Goal: Complete application form: Complete application form

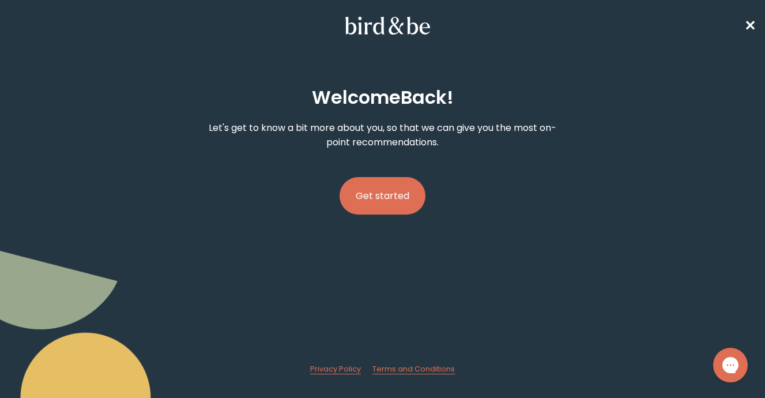
click at [416, 182] on button "Get started" at bounding box center [382, 195] width 86 height 37
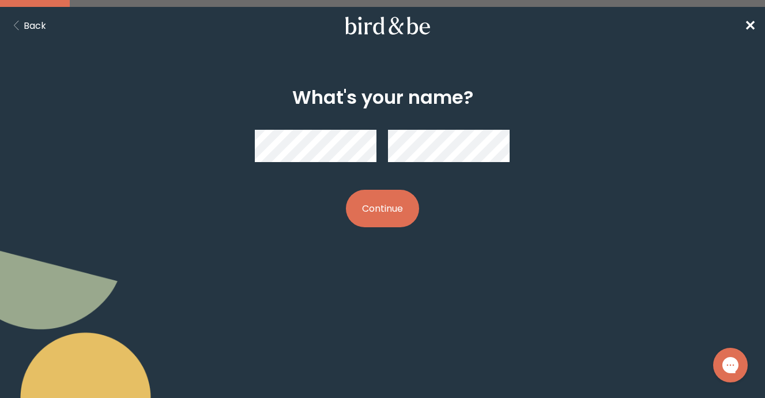
click at [354, 209] on button "Continue" at bounding box center [382, 208] width 73 height 37
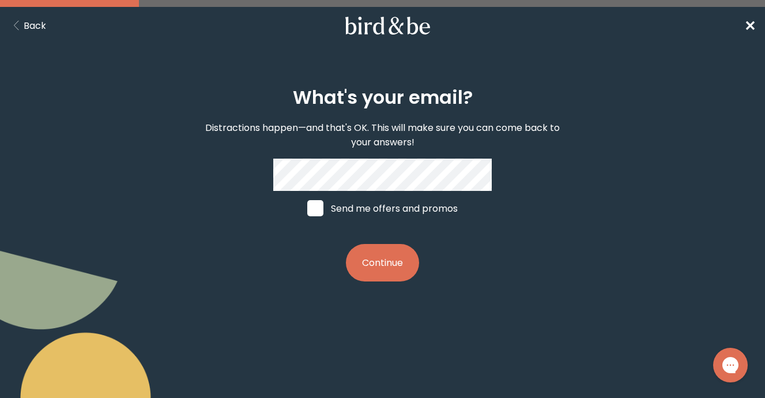
click at [747, 24] on span "✕" at bounding box center [750, 25] width 12 height 19
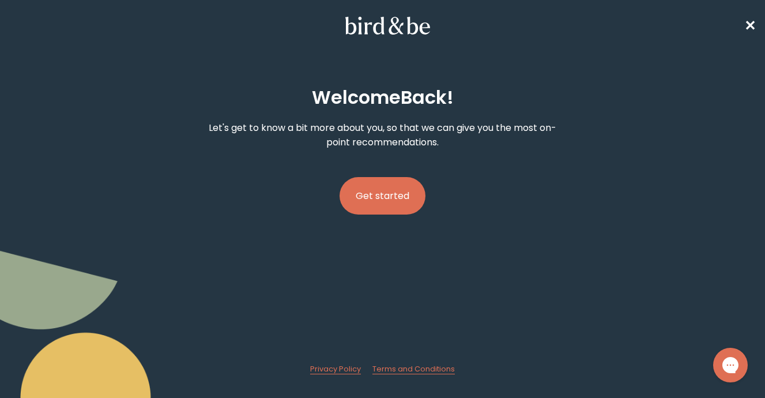
click at [400, 187] on button "Get started" at bounding box center [382, 195] width 86 height 37
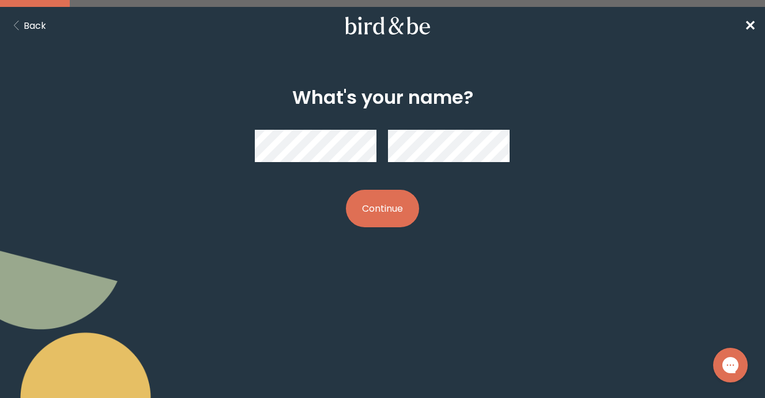
click at [388, 203] on button "Continue" at bounding box center [382, 208] width 73 height 37
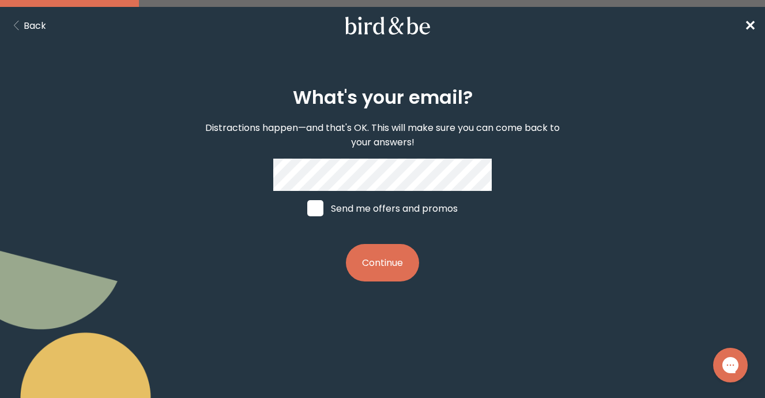
click at [390, 255] on button "Continue" at bounding box center [382, 262] width 73 height 37
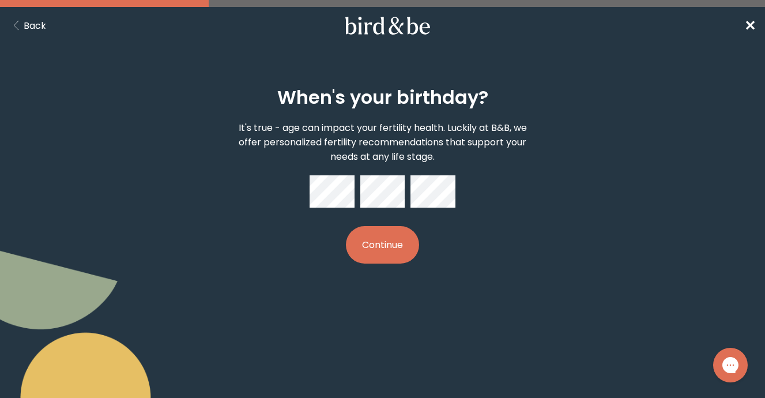
click at [367, 237] on button "Continue" at bounding box center [382, 244] width 73 height 37
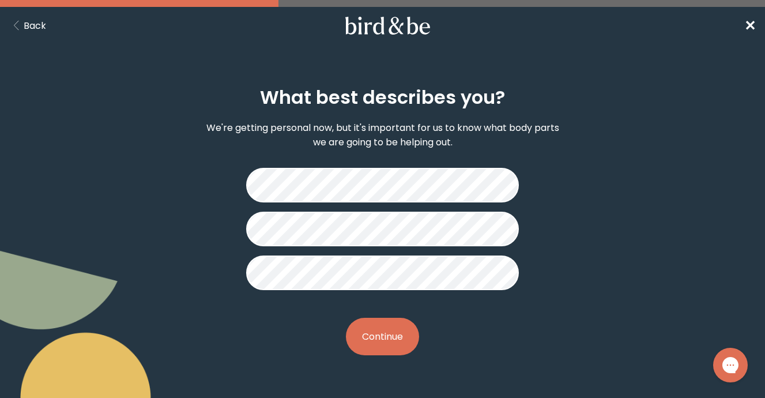
click at [394, 333] on button "Continue" at bounding box center [382, 335] width 73 height 37
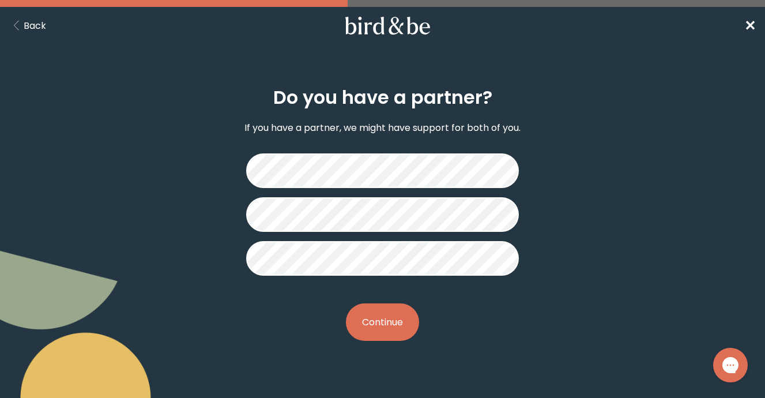
click at [394, 324] on button "Continue" at bounding box center [382, 321] width 73 height 37
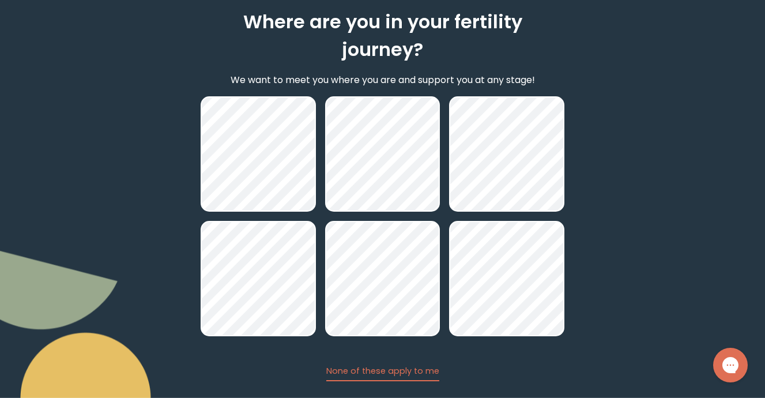
scroll to position [77, 0]
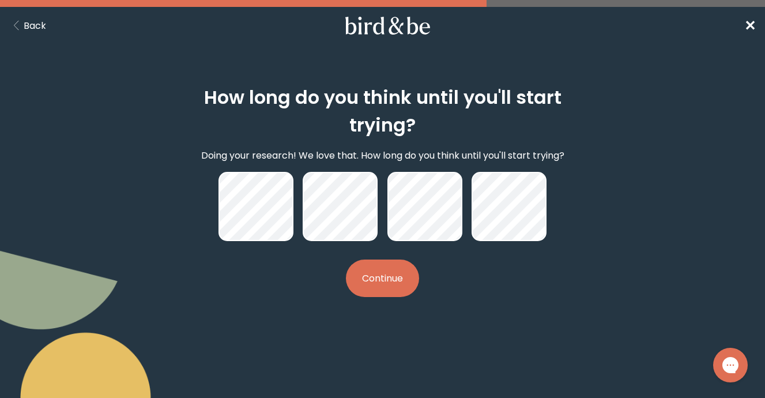
click at [393, 290] on button "Continue" at bounding box center [382, 277] width 73 height 37
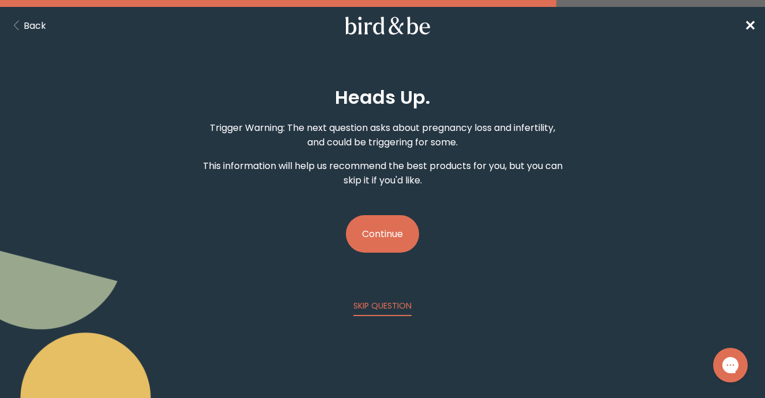
click at [395, 221] on button "Continue" at bounding box center [382, 233] width 73 height 37
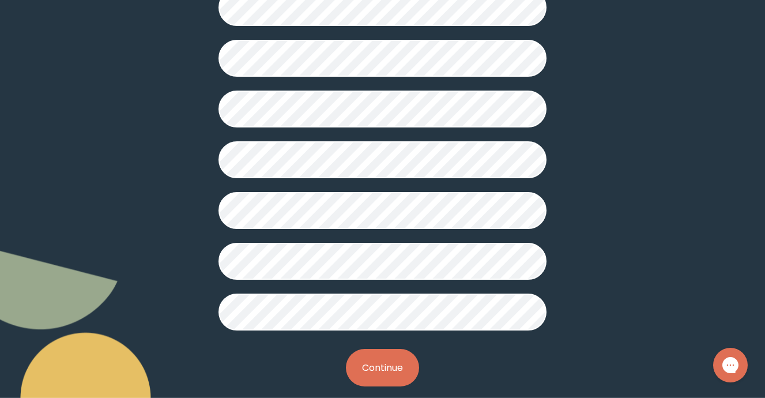
scroll to position [316, 0]
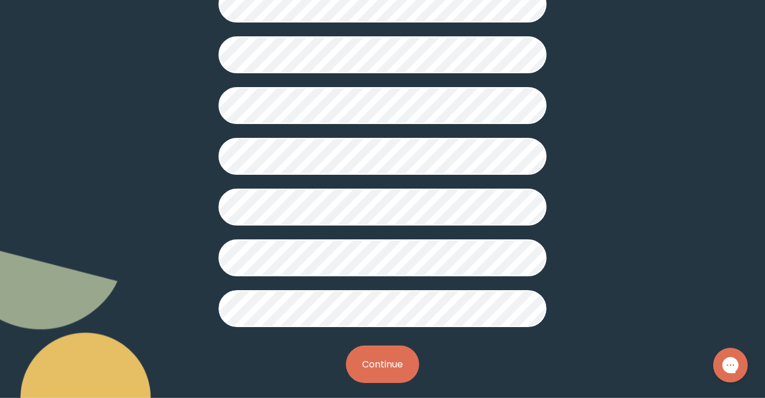
click at [383, 369] on button "Continue" at bounding box center [382, 363] width 73 height 37
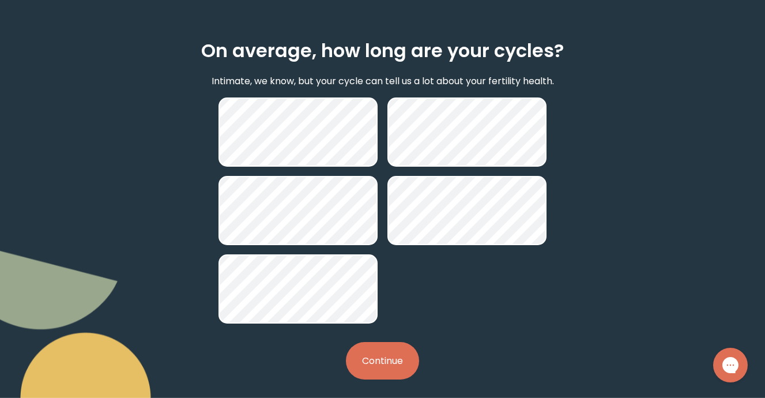
scroll to position [54, 0]
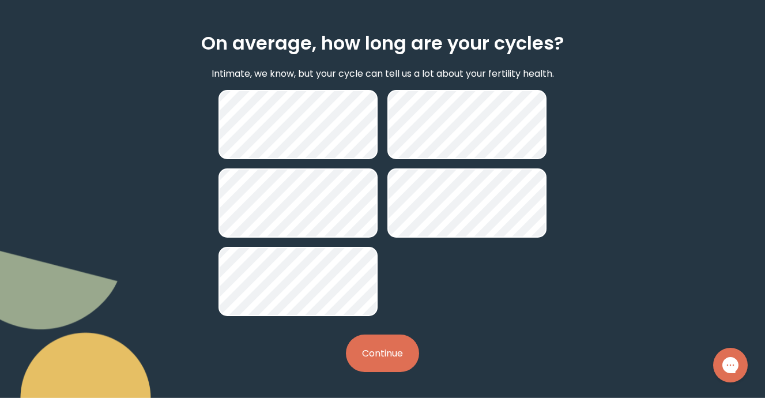
click at [383, 365] on button "Continue" at bounding box center [382, 352] width 73 height 37
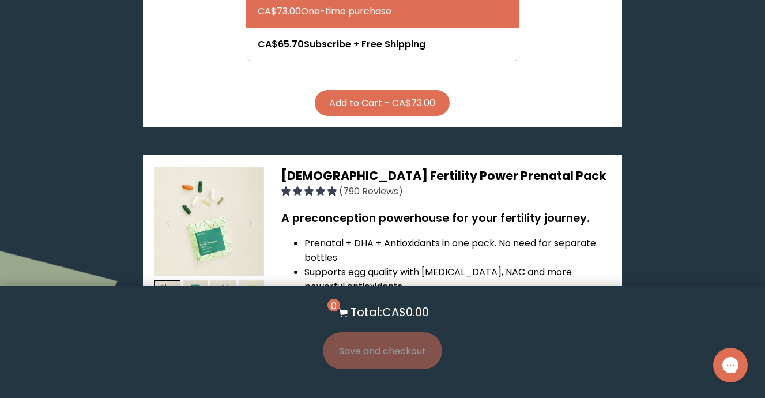
scroll to position [2494, 0]
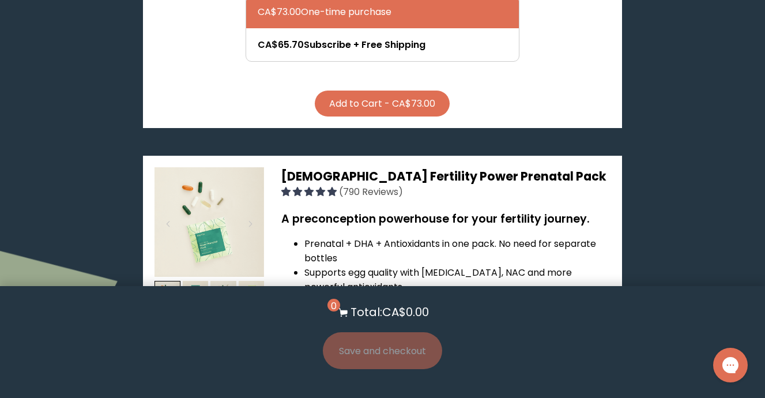
click at [399, 168] on span "[DEMOGRAPHIC_DATA] Fertility Power Prenatal Pack" at bounding box center [443, 176] width 325 height 17
click at [213, 167] on img at bounding box center [208, 221] width 109 height 109
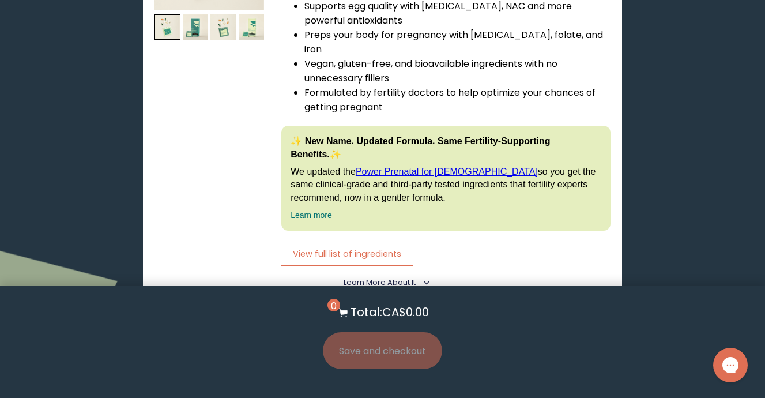
scroll to position [2777, 0]
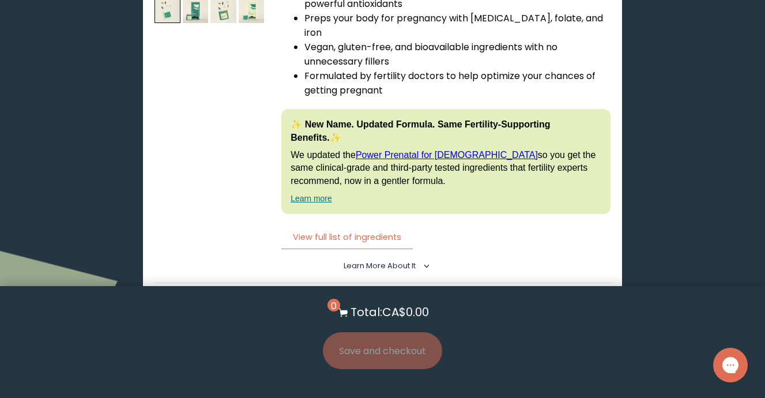
click at [394, 350] on label "With [MEDICAL_DATA] Boost" at bounding box center [323, 362] width 157 height 25
click at [0, 0] on input "With [MEDICAL_DATA] Boost" at bounding box center [0, 0] width 0 height 0
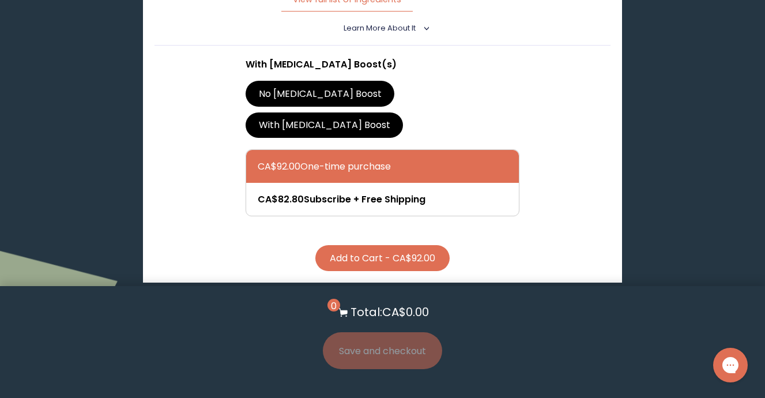
scroll to position [3039, 0]
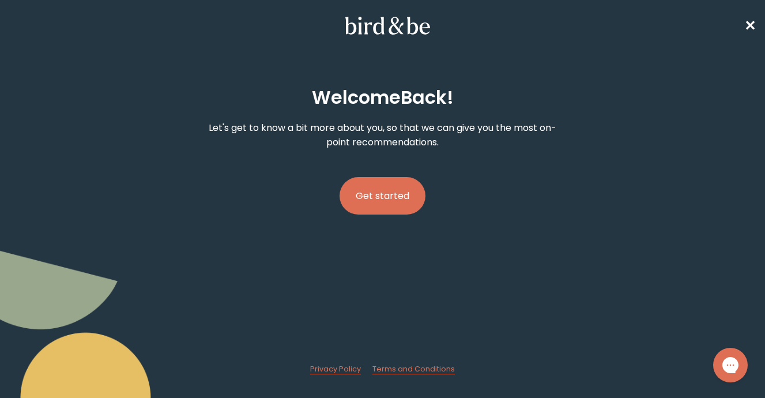
click at [744, 21] on nav "✕" at bounding box center [382, 25] width 765 height 37
click at [747, 29] on span "✕" at bounding box center [750, 25] width 12 height 19
